Goal: Task Accomplishment & Management: Manage account settings

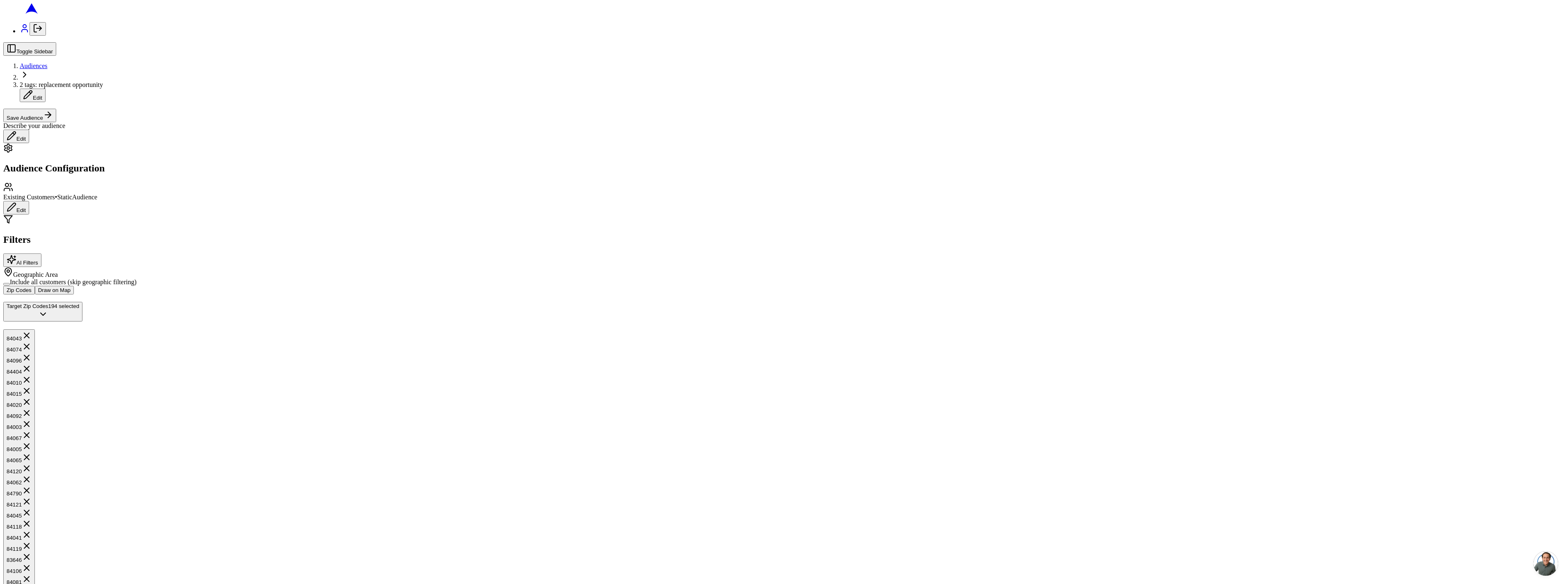
click at [33, 34] on icon "Log out" at bounding box center [38, 29] width 10 height 10
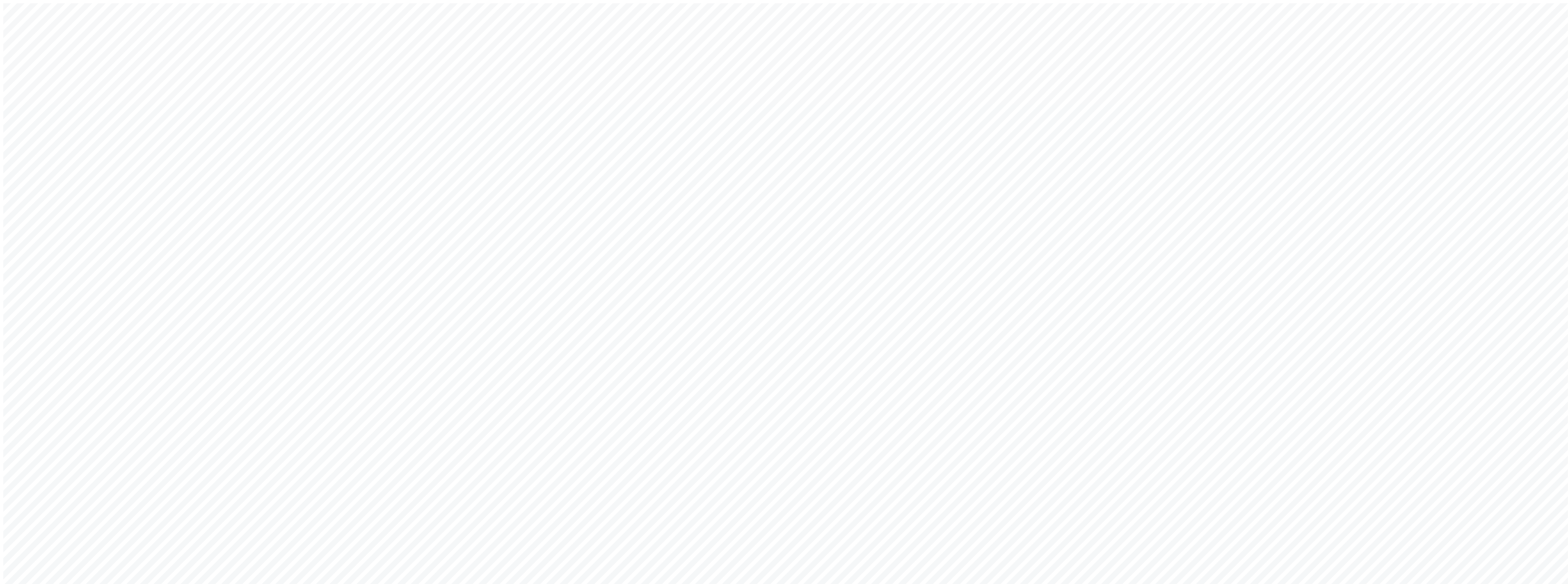
click at [645, 305] on div "Welcome back! Sign in to your account to continue Or create a new account Email…" at bounding box center [784, 351] width 1561 height 698
type input "sacha@getarch.com"
